Goal: Transaction & Acquisition: Purchase product/service

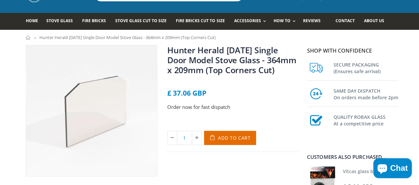
scroll to position [33, 0]
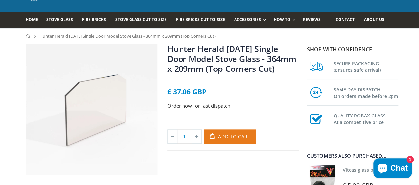
click at [233, 139] on span "Add to Cart" at bounding box center [234, 136] width 33 height 6
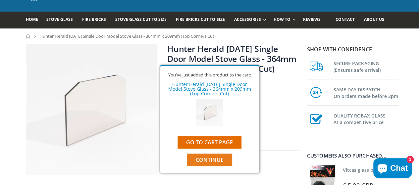
click at [214, 161] on span "Continue" at bounding box center [210, 159] width 28 height 7
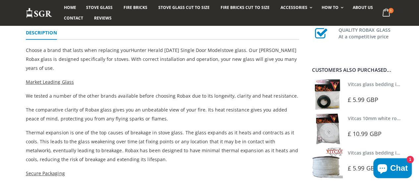
scroll to position [192, 0]
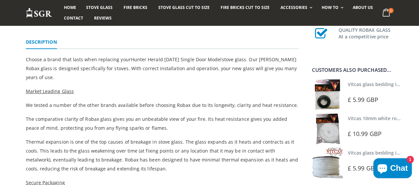
drag, startPoint x: 214, startPoint y: 161, endPoint x: 415, endPoint y: 57, distance: 226.2
click at [415, 57] on div "Hunter Herald 6 CE Single Door Model Stove Glass - 364mm x 209mm (Top Corners C…" at bounding box center [209, 115] width 419 height 461
click at [365, 116] on link "Vitcas 10mm white rope kit - includes rope seal and glue!" at bounding box center [412, 118] width 130 height 6
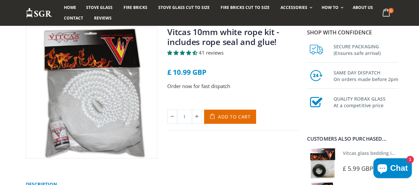
scroll to position [47, 0]
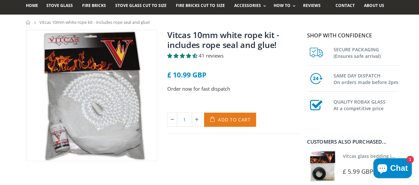
click at [228, 120] on span "Add to Cart" at bounding box center [234, 119] width 33 height 6
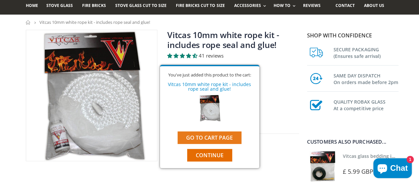
click at [217, 140] on link "Go to cart page" at bounding box center [209, 137] width 64 height 13
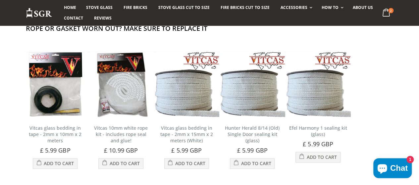
scroll to position [231, 0]
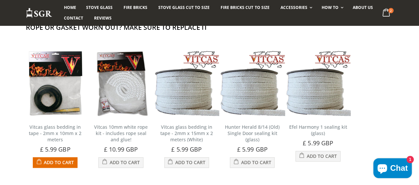
click at [46, 104] on img at bounding box center [56, 84] width 66 height 66
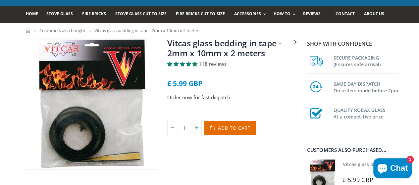
scroll to position [39, 0]
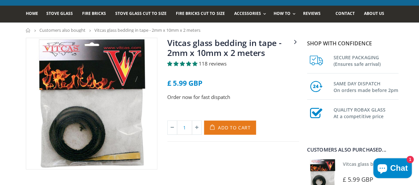
click at [226, 127] on span "Add to Cart" at bounding box center [234, 127] width 33 height 6
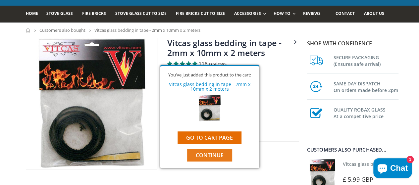
click at [214, 155] on span "Continue" at bounding box center [210, 155] width 28 height 7
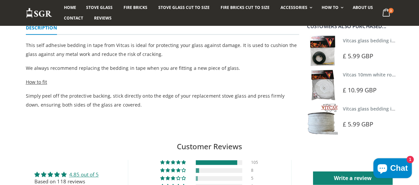
scroll to position [207, 0]
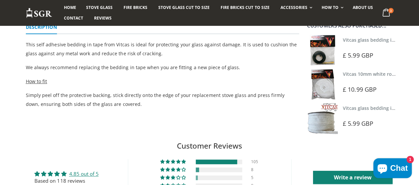
click at [368, 108] on link "Vitcas glass bedding in tape - 2mm x 15mm x 2 meters (White)" at bounding box center [413, 108] width 141 height 6
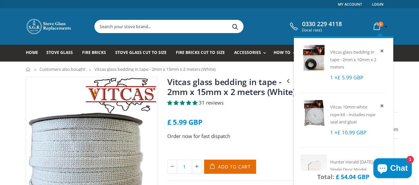
click at [382, 26] on icon at bounding box center [377, 27] width 12 height 12
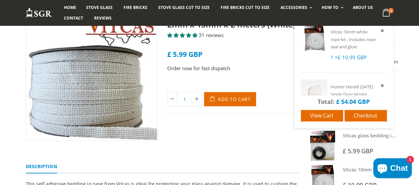
scroll to position [68, 0]
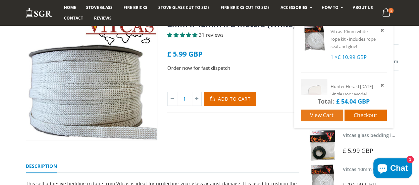
click at [333, 116] on span "View cart" at bounding box center [321, 115] width 23 height 7
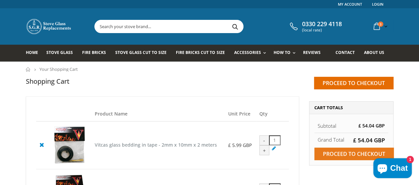
click at [346, 155] on input "Proceed to checkout" at bounding box center [353, 154] width 79 height 13
